Goal: Use online tool/utility: Utilize a website feature to perform a specific function

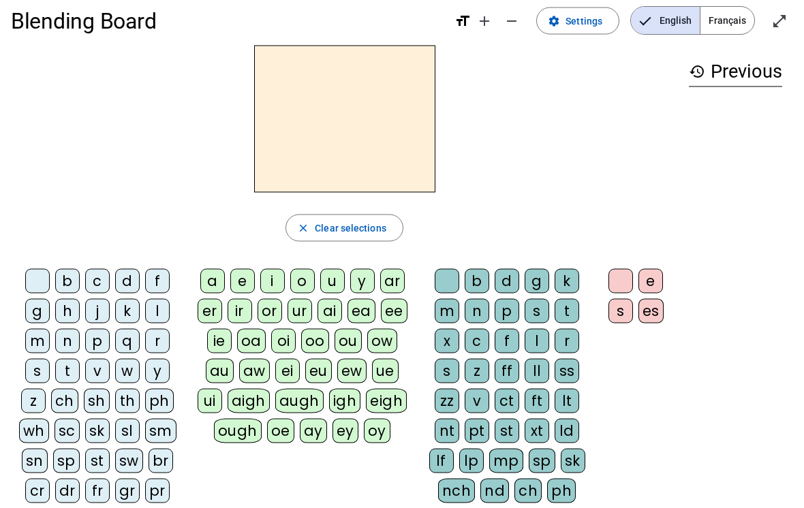
scroll to position [16, 0]
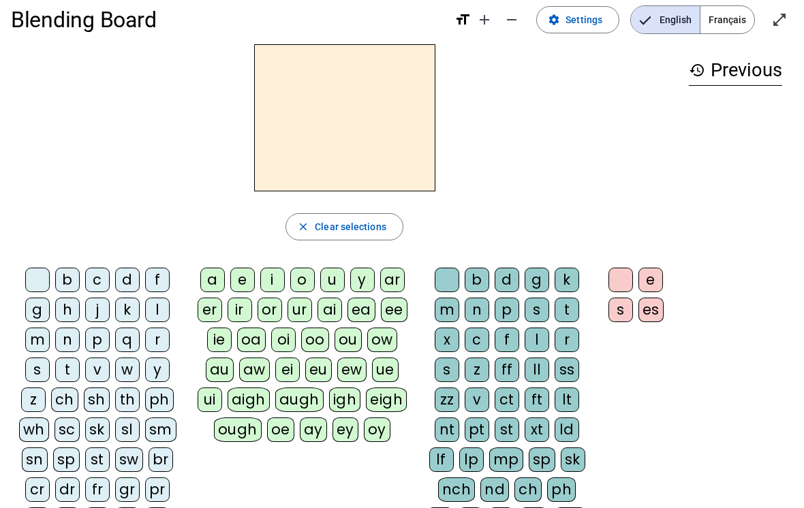
click at [33, 364] on div "s" at bounding box center [37, 370] width 25 height 25
click at [283, 281] on div "i" at bounding box center [272, 280] width 25 height 25
click at [511, 313] on div "p" at bounding box center [506, 310] width 25 height 25
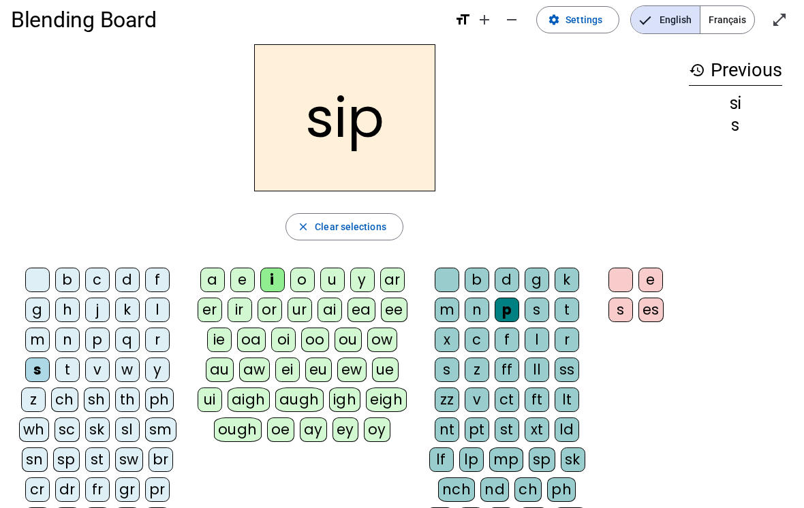
click at [569, 306] on div "t" at bounding box center [566, 310] width 25 height 25
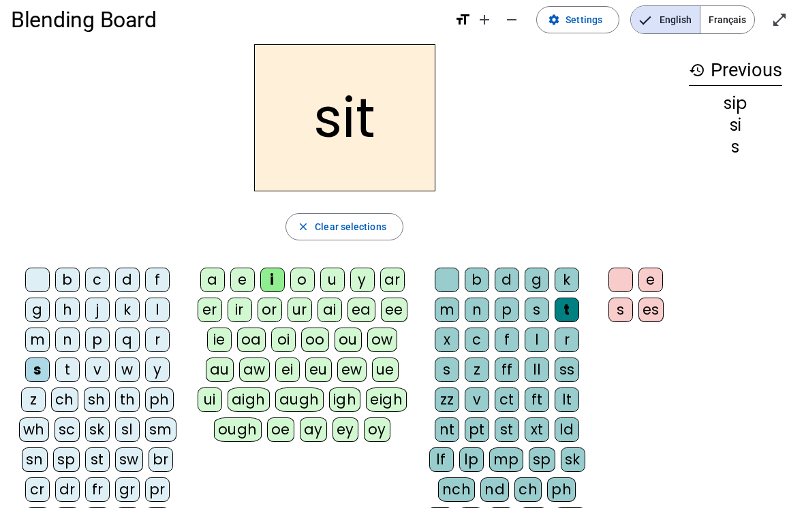
click at [161, 275] on div "f" at bounding box center [157, 280] width 25 height 25
click at [616, 304] on div "s" at bounding box center [620, 310] width 25 height 25
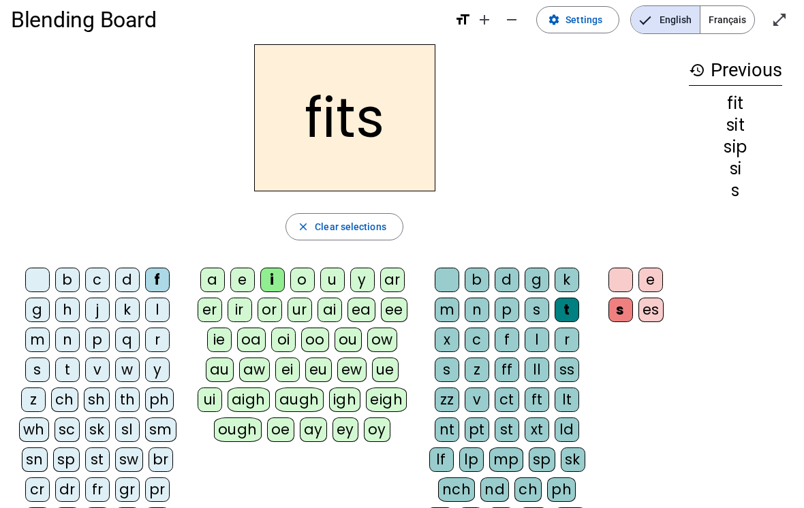
click at [484, 313] on div "n" at bounding box center [476, 310] width 25 height 25
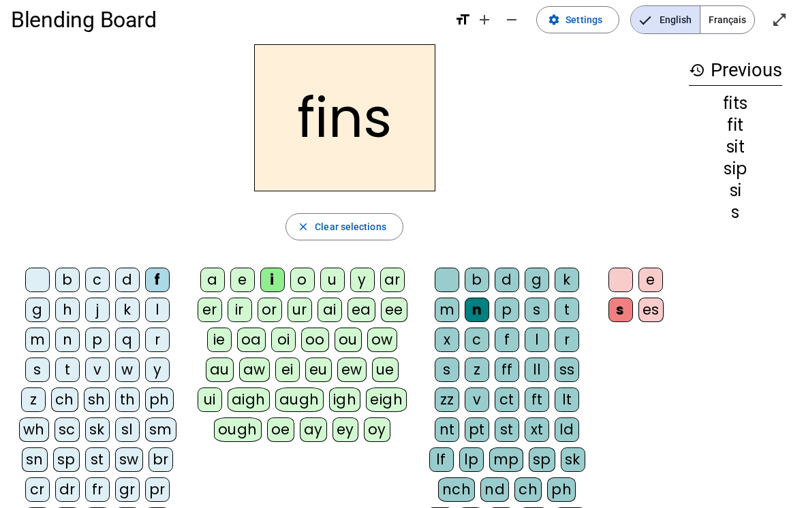
click at [622, 306] on div "s" at bounding box center [620, 310] width 25 height 25
click at [627, 269] on div at bounding box center [620, 280] width 25 height 25
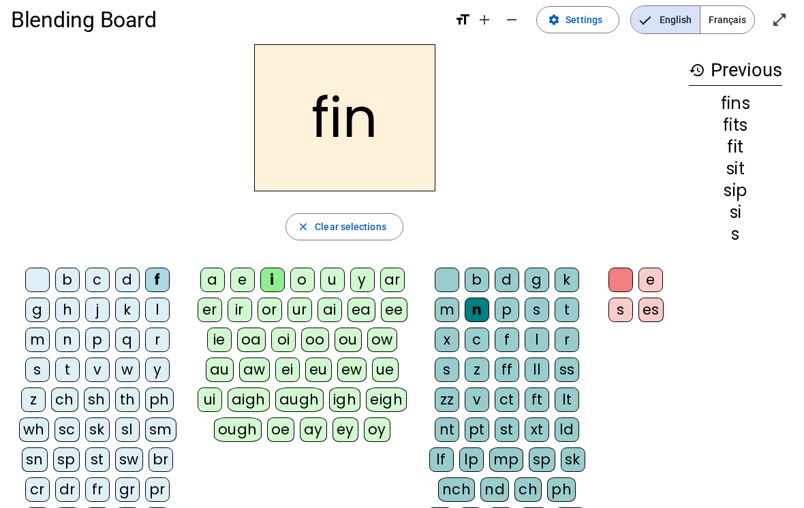
click at [68, 358] on div "t" at bounding box center [67, 370] width 25 height 25
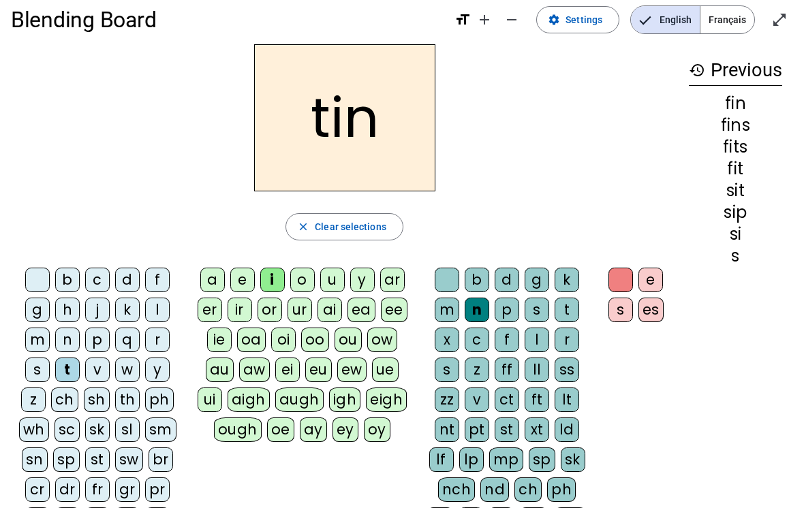
click at [501, 307] on div "p" at bounding box center [506, 310] width 25 height 25
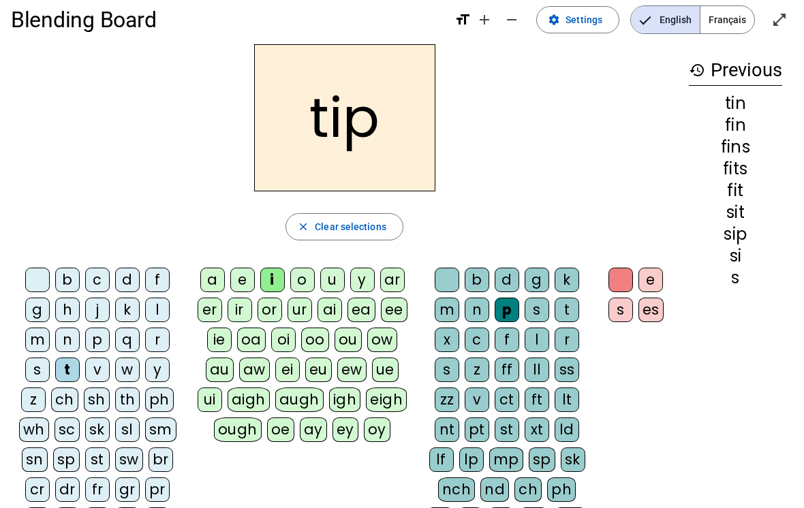
click at [71, 335] on div "n" at bounding box center [67, 340] width 25 height 25
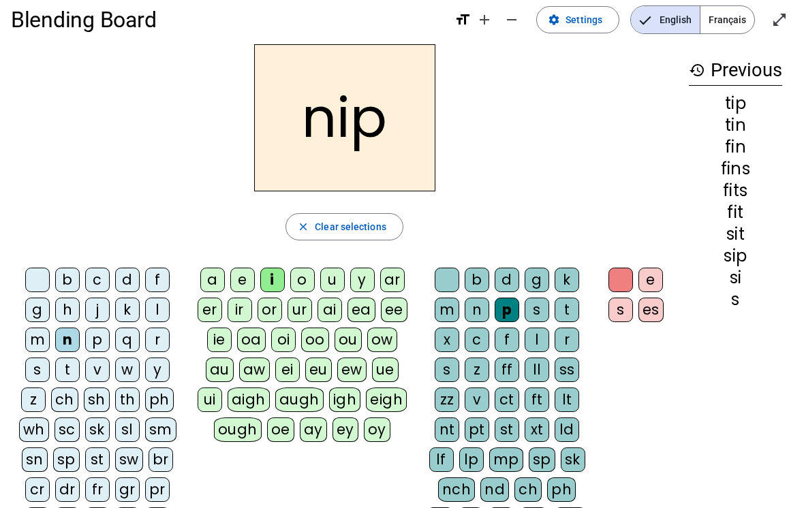
click at [33, 458] on div "sn" at bounding box center [35, 459] width 26 height 25
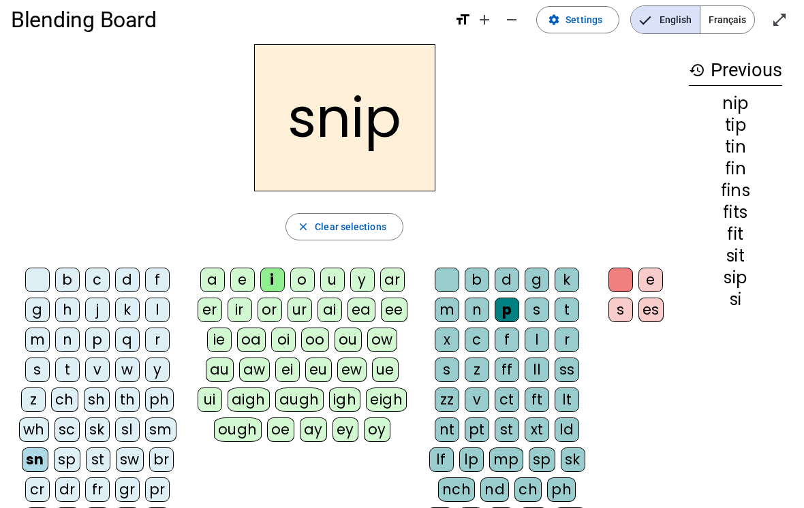
click at [97, 426] on div "sk" at bounding box center [97, 430] width 25 height 25
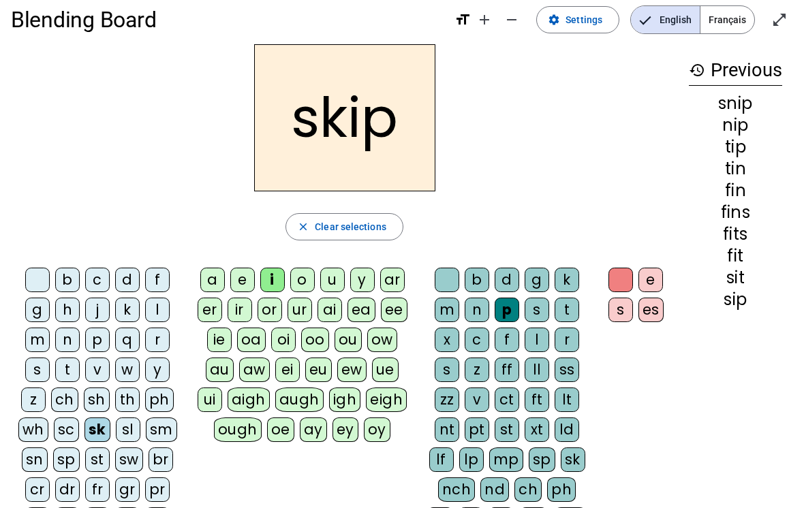
click at [482, 311] on div "n" at bounding box center [476, 310] width 25 height 25
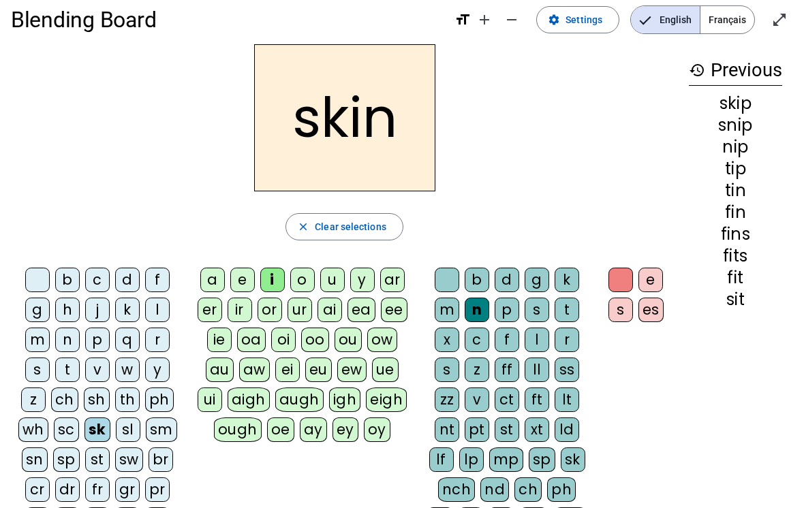
click at [457, 310] on div "m" at bounding box center [447, 310] width 25 height 25
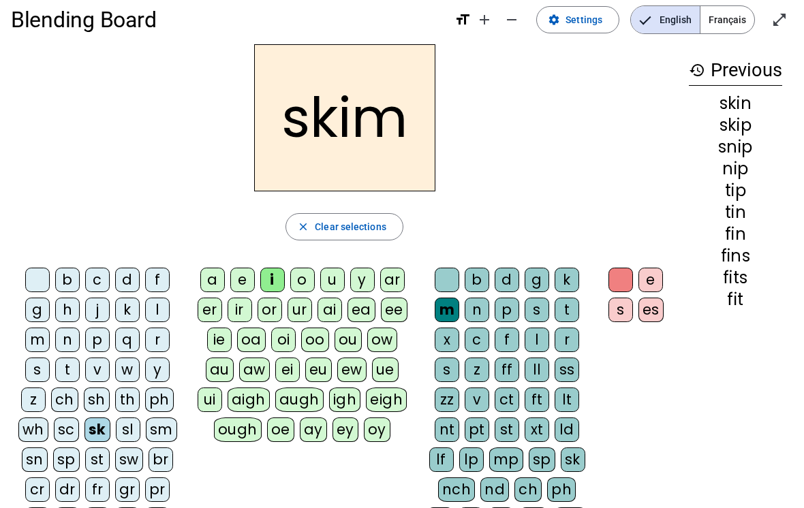
click at [568, 315] on div "t" at bounding box center [566, 310] width 25 height 25
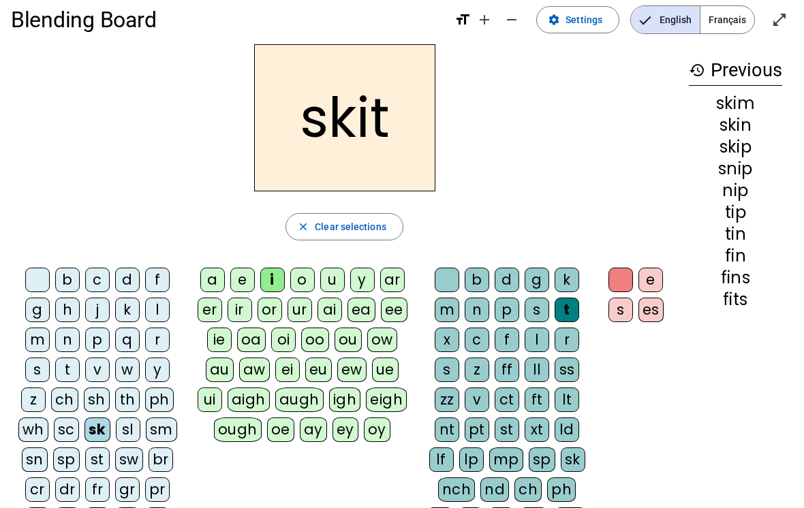
click at [513, 270] on div "d" at bounding box center [506, 280] width 25 height 25
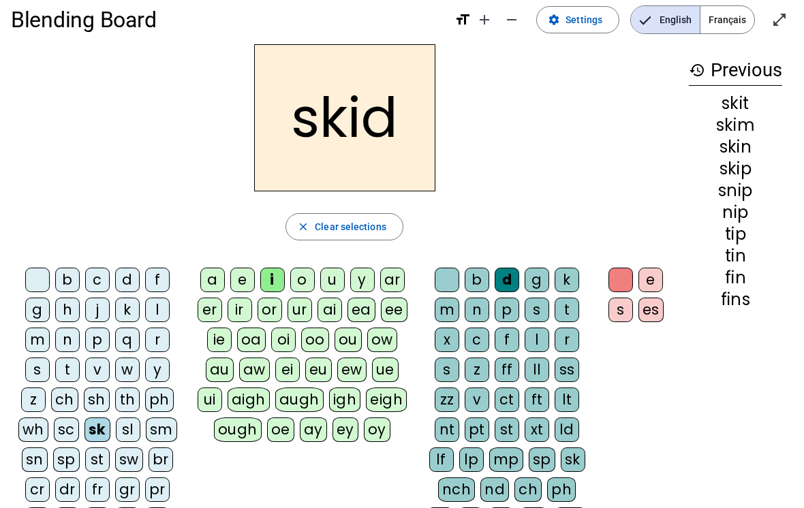
click at [131, 308] on div "k" at bounding box center [127, 310] width 25 height 25
